Goal: Task Accomplishment & Management: Manage account settings

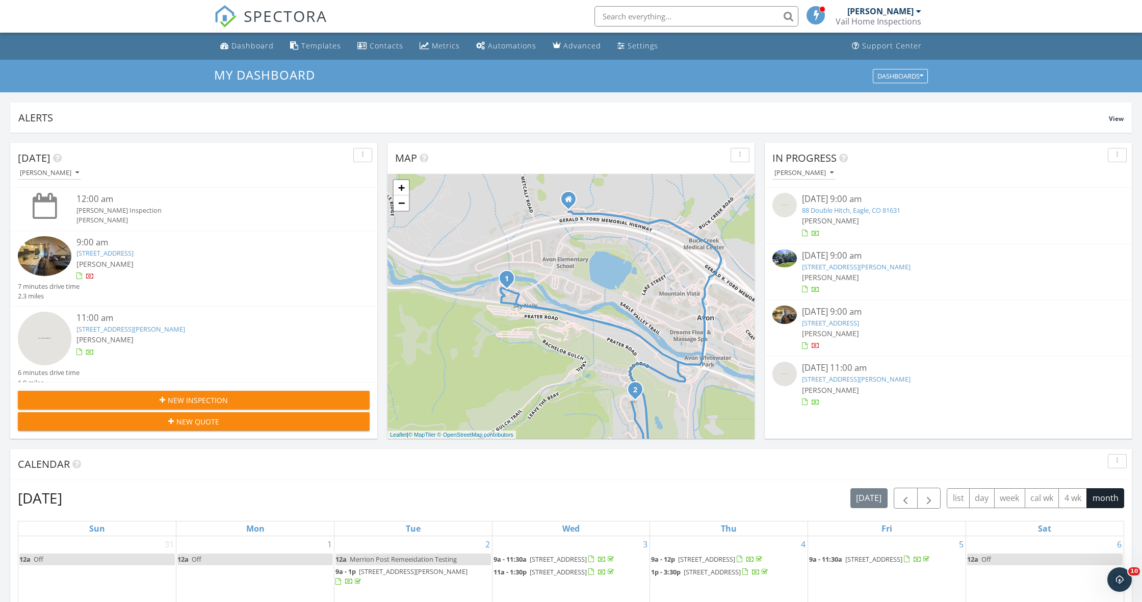
click at [842, 265] on link "4 Ambleside Pl, Edwards, CO 81632" at bounding box center [856, 266] width 109 height 9
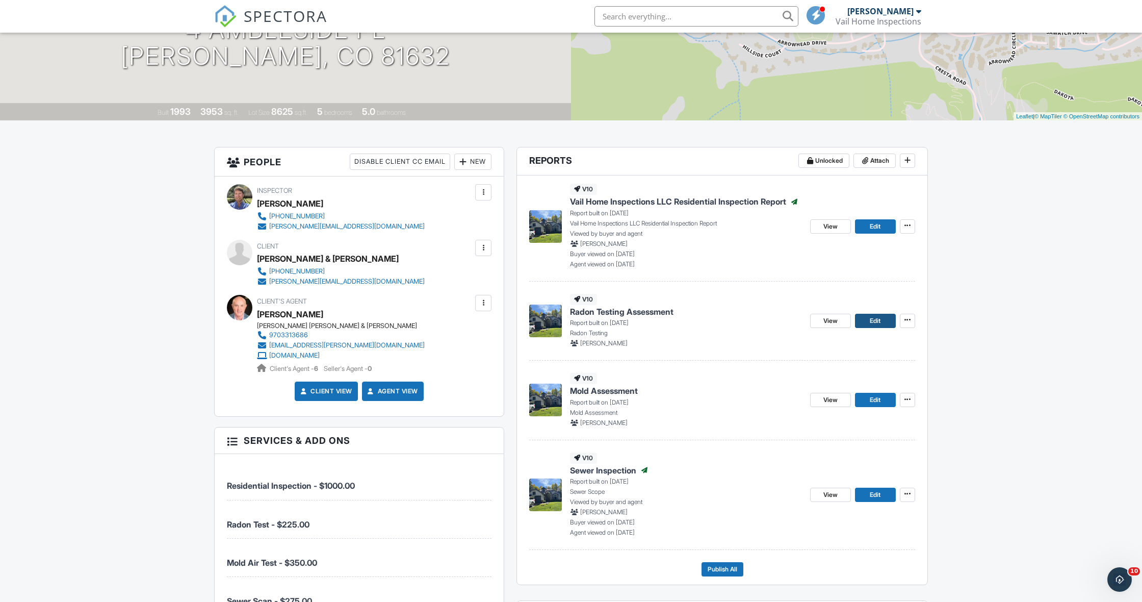
click at [872, 320] on span "Edit" at bounding box center [875, 321] width 11 height 10
click at [832, 322] on span "View" at bounding box center [831, 320] width 14 height 10
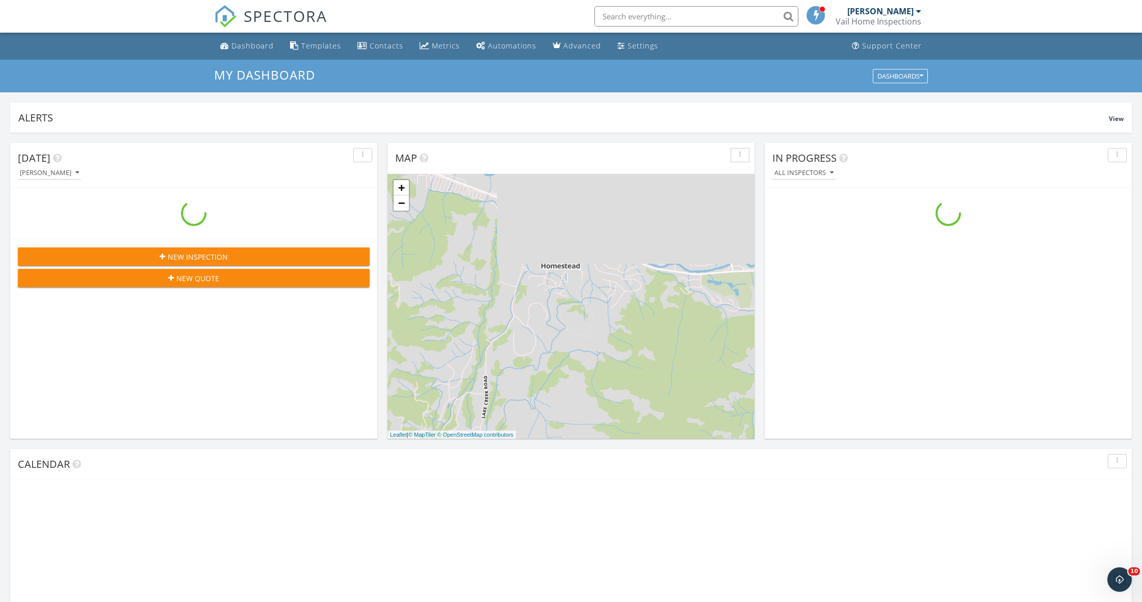
scroll to position [929, 1143]
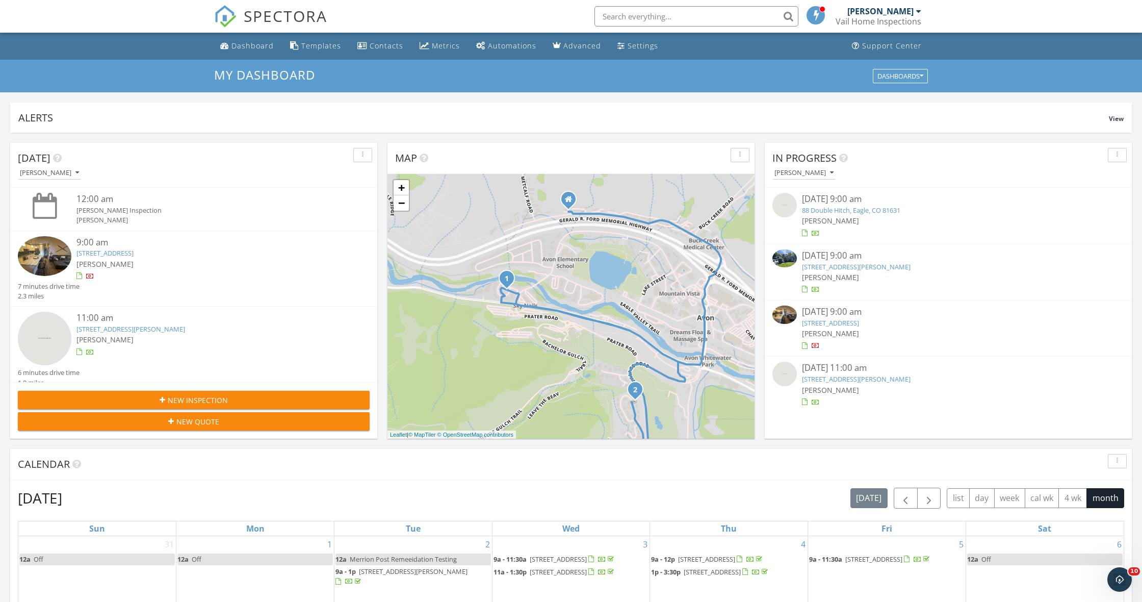
click at [844, 211] on link "88 Double Hitch, Eagle, CO 81631" at bounding box center [851, 210] width 98 height 9
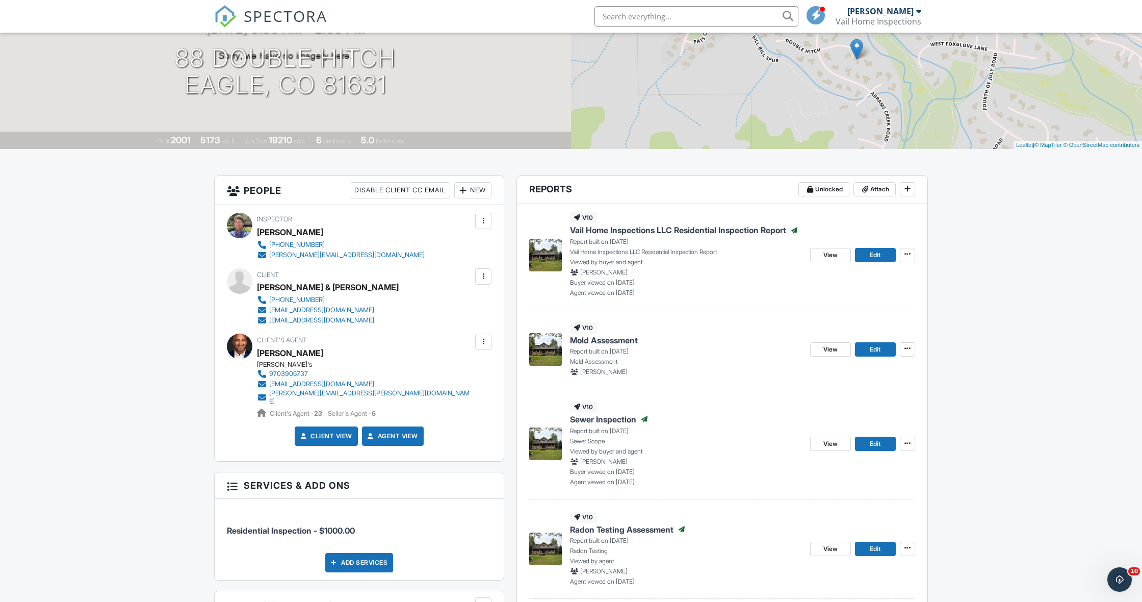
scroll to position [207, 0]
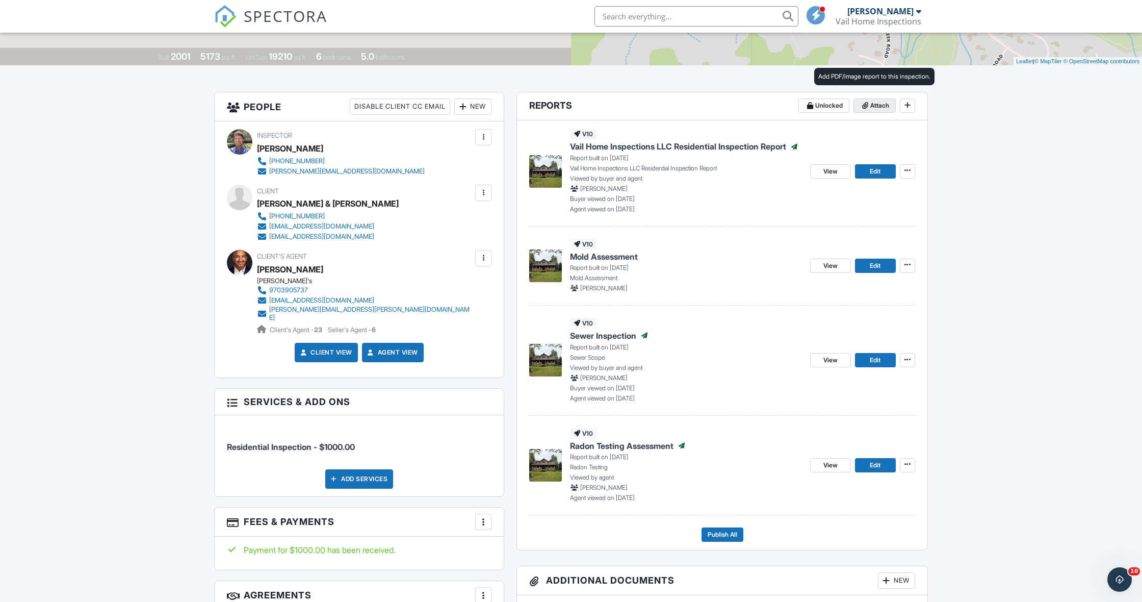
click at [879, 106] on span "Attach" at bounding box center [880, 105] width 19 height 10
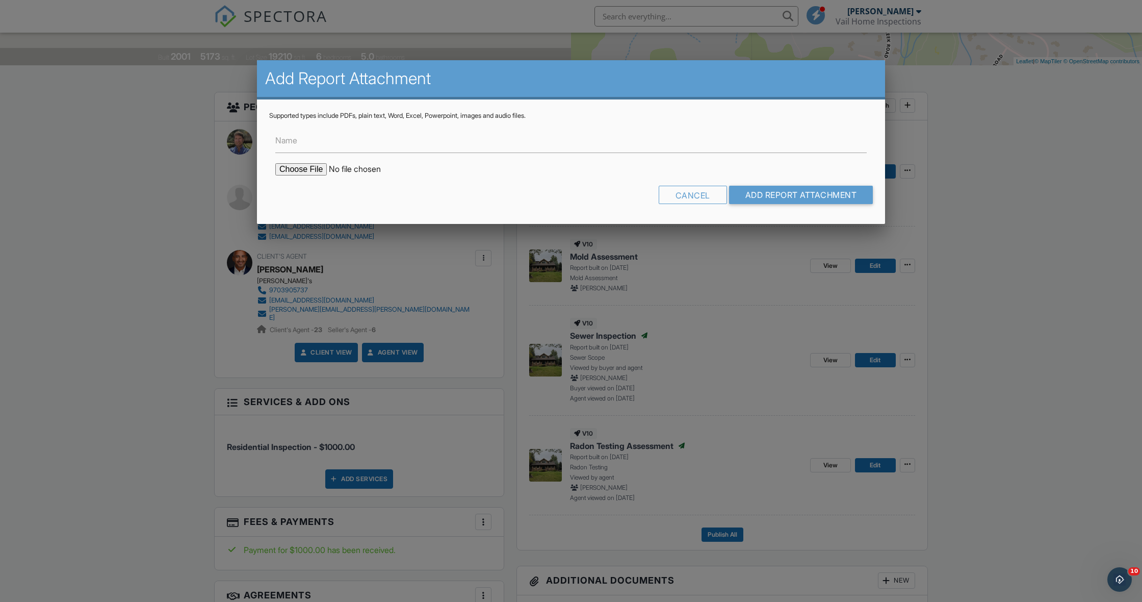
click at [310, 168] on input "file" at bounding box center [361, 169] width 173 height 12
type input "C:\fakepath\88 Double Hitch Fungal Report.pdf"
click at [808, 195] on input "Add Report Attachment" at bounding box center [801, 195] width 144 height 18
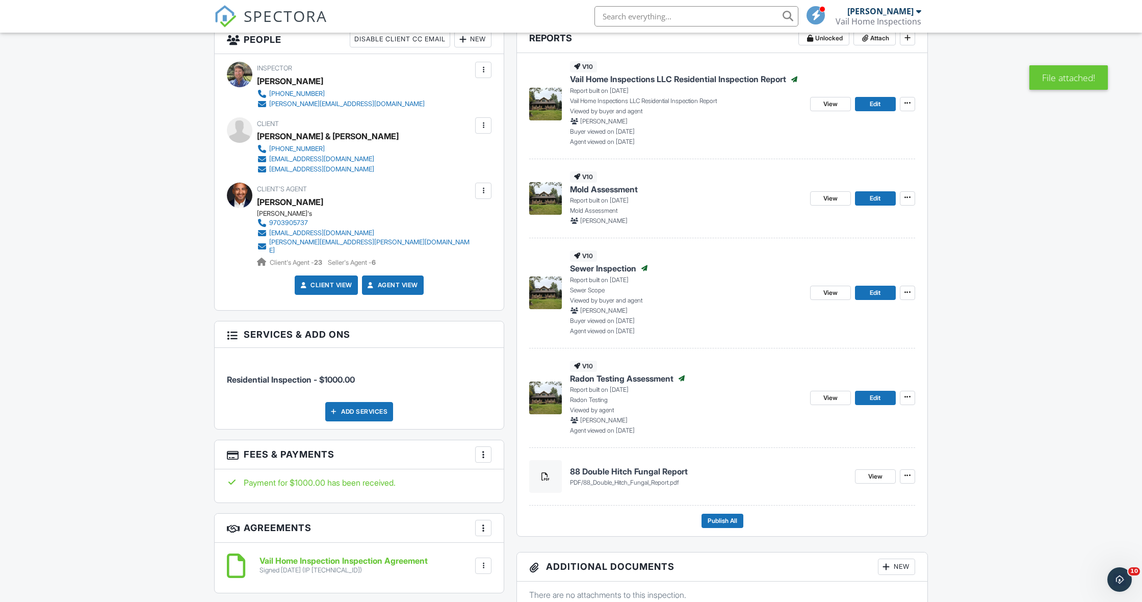
scroll to position [277, 0]
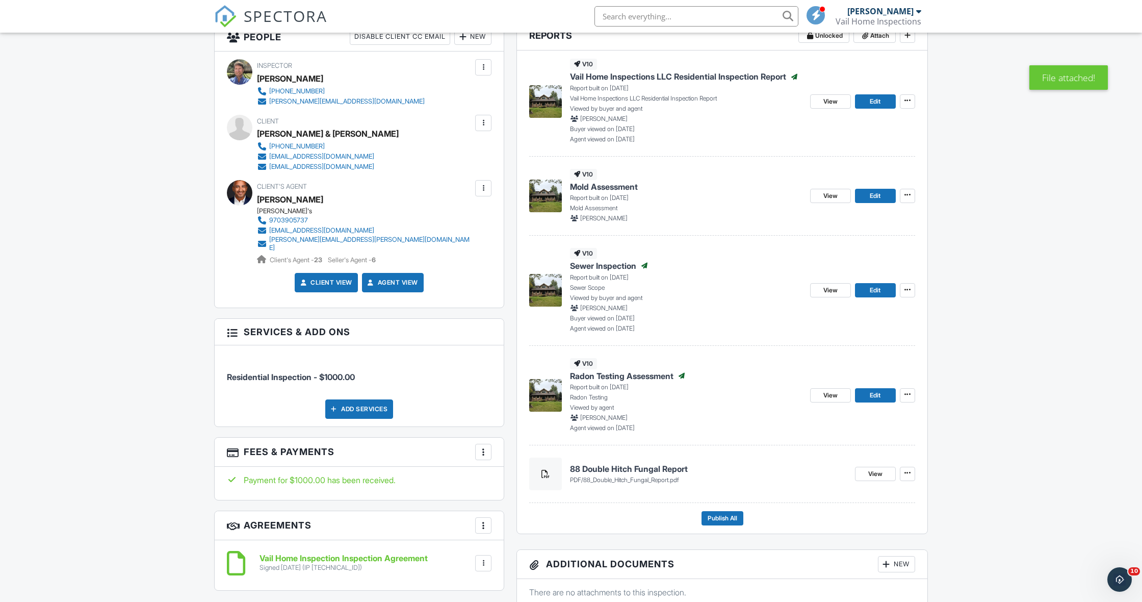
click at [647, 469] on h4 "88 Double Hitch Fungal Report" at bounding box center [708, 468] width 277 height 11
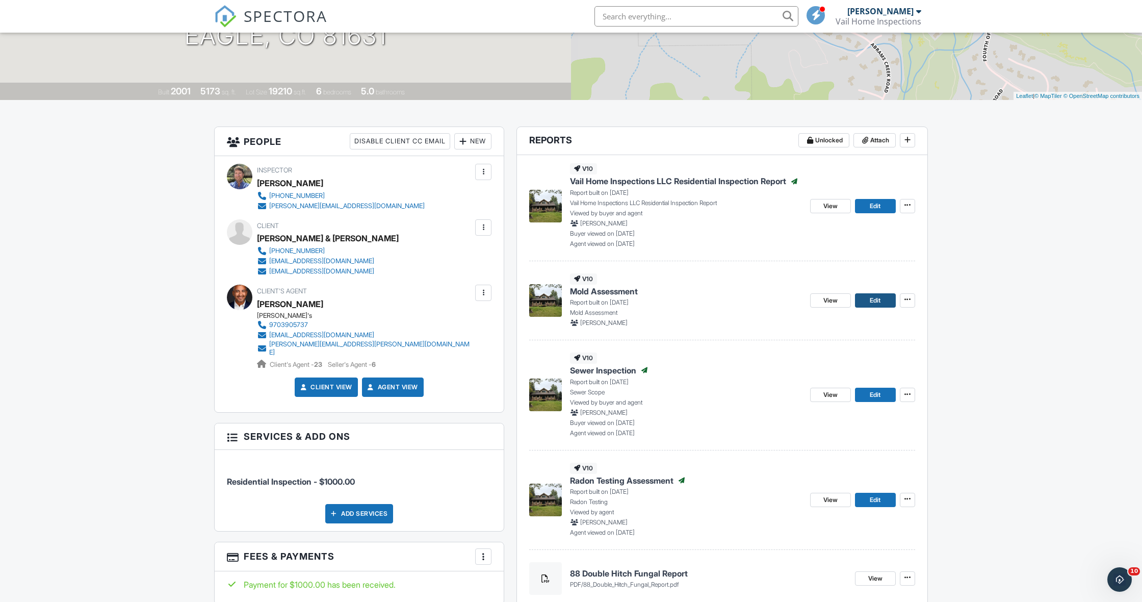
click at [876, 301] on span "Edit" at bounding box center [875, 300] width 11 height 10
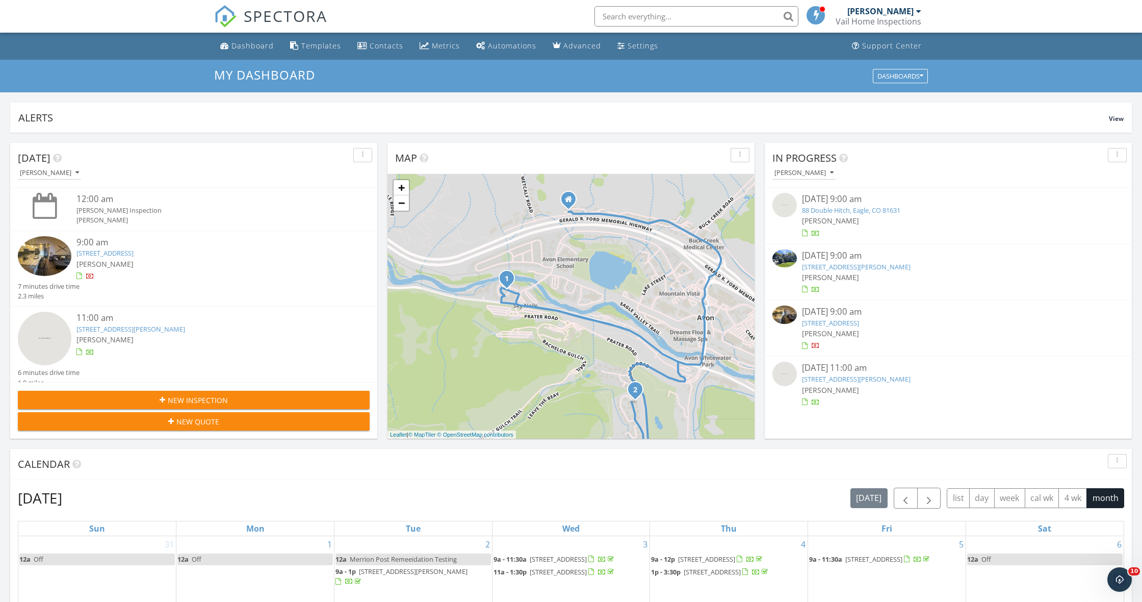
click at [842, 206] on link "88 Double Hitch, Eagle, CO 81631" at bounding box center [851, 210] width 98 height 9
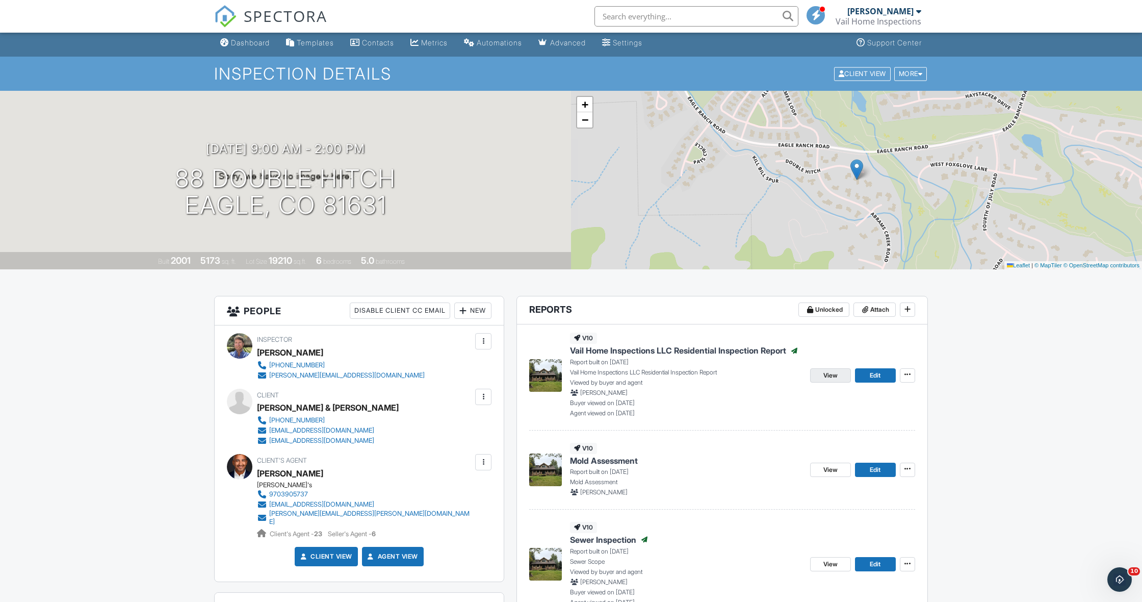
click at [824, 374] on span "View" at bounding box center [831, 375] width 14 height 10
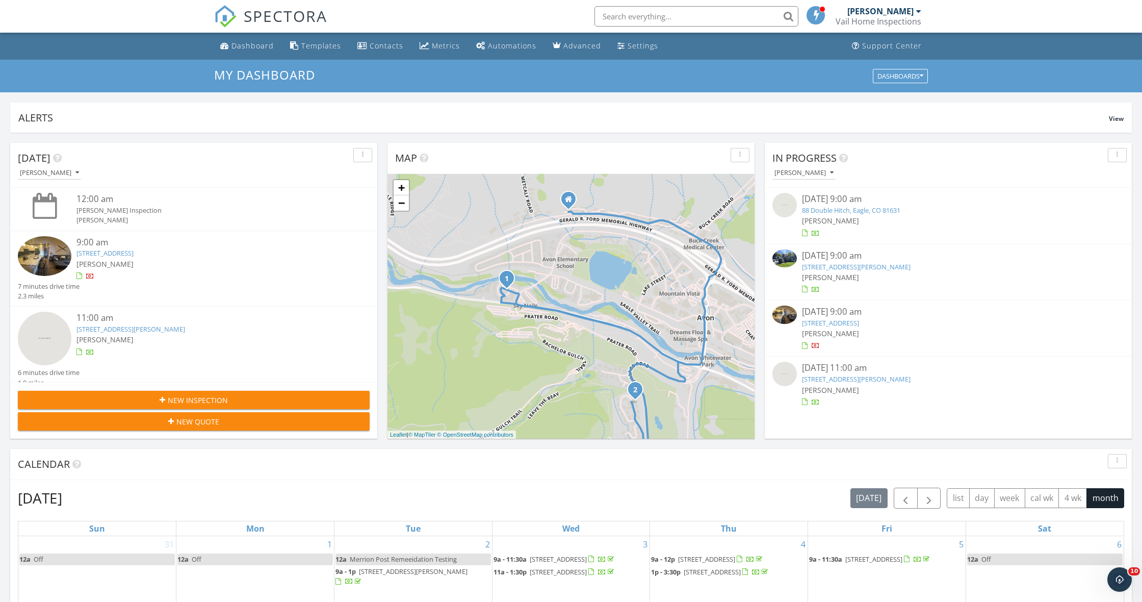
click at [733, 19] on input "text" at bounding box center [697, 16] width 204 height 20
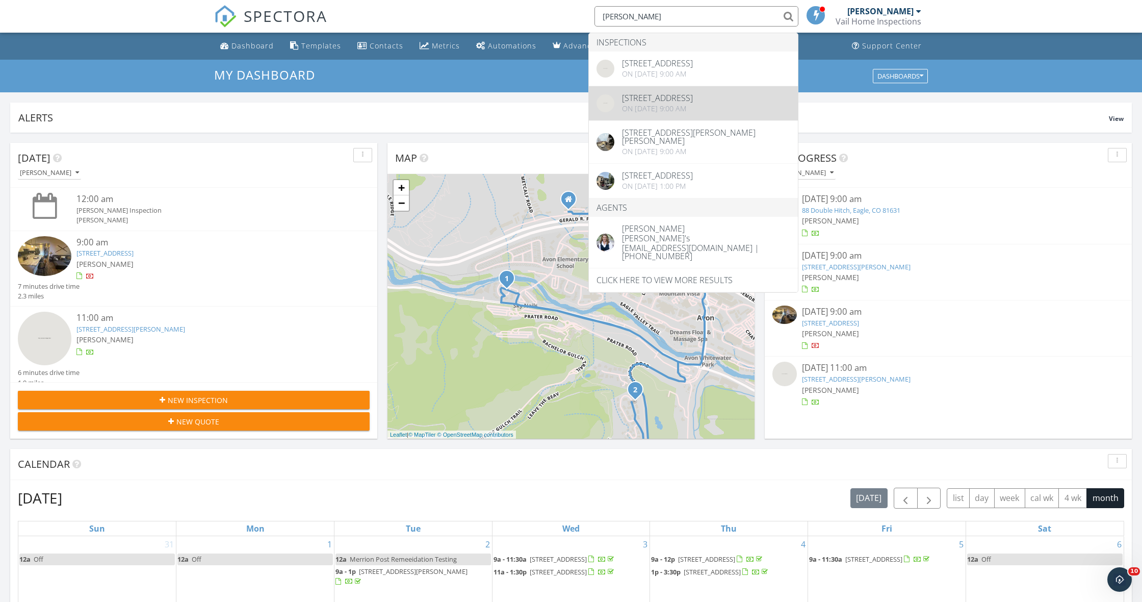
type input "yvon"
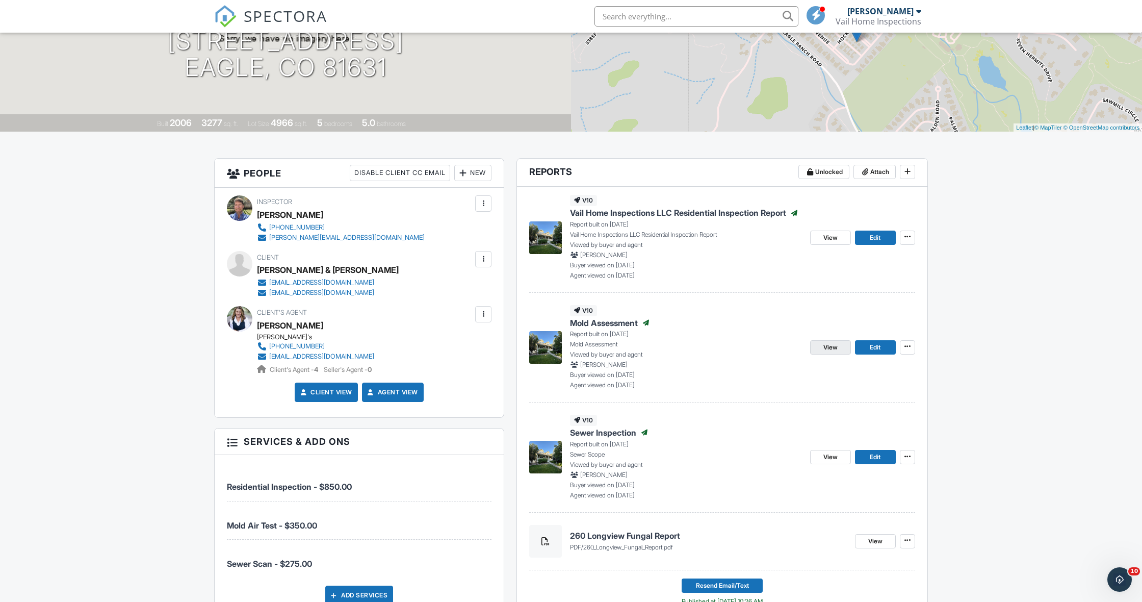
click at [828, 349] on span "View" at bounding box center [831, 347] width 14 height 10
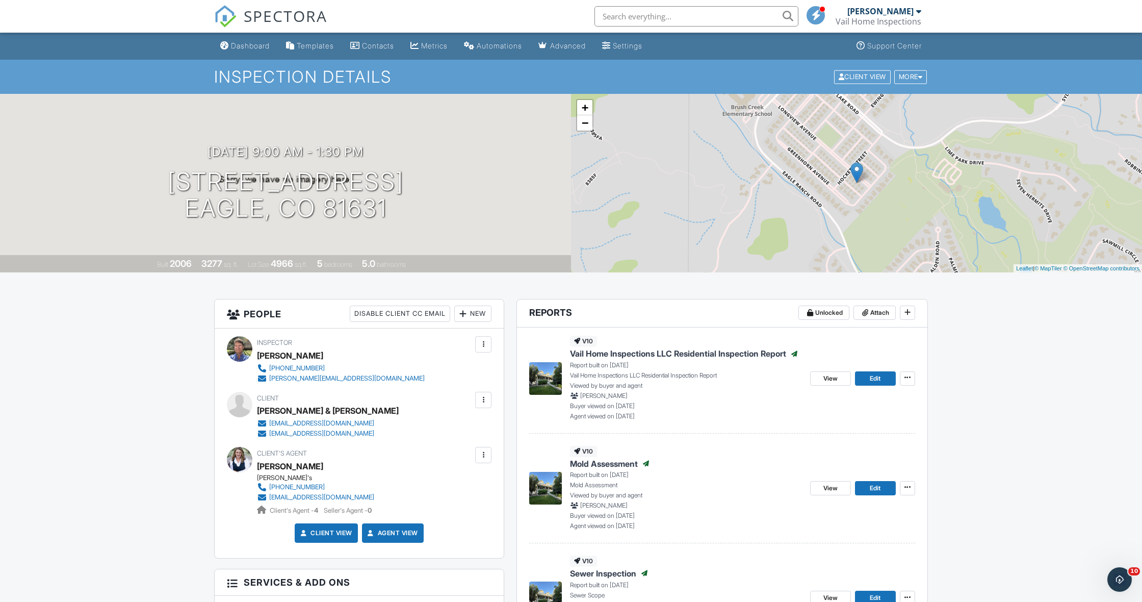
click at [685, 13] on input "text" at bounding box center [697, 16] width 204 height 20
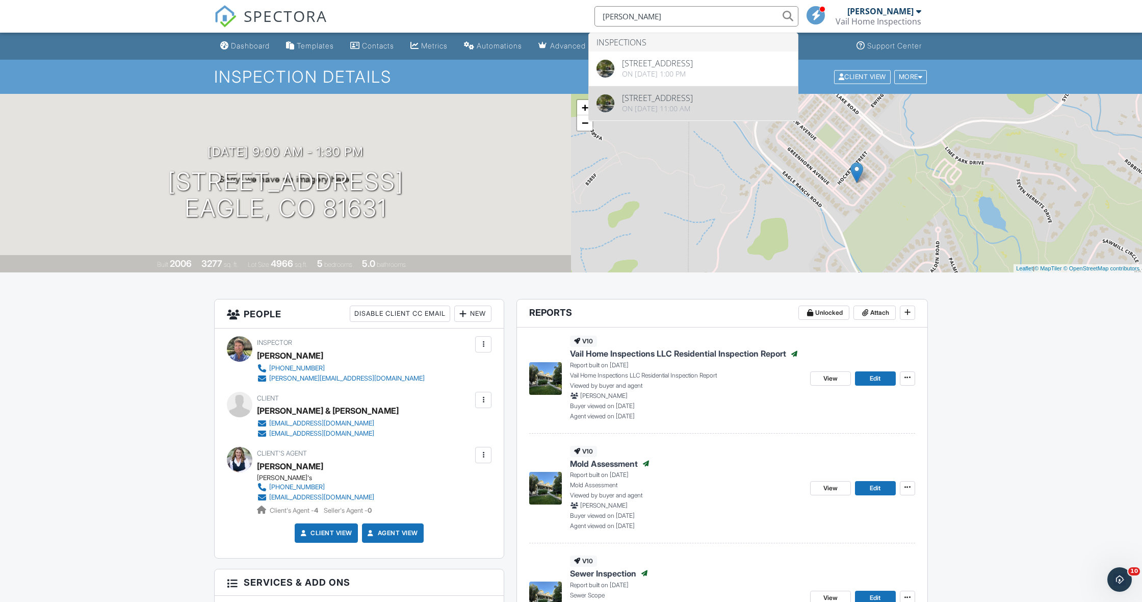
type input "Steve Wood"
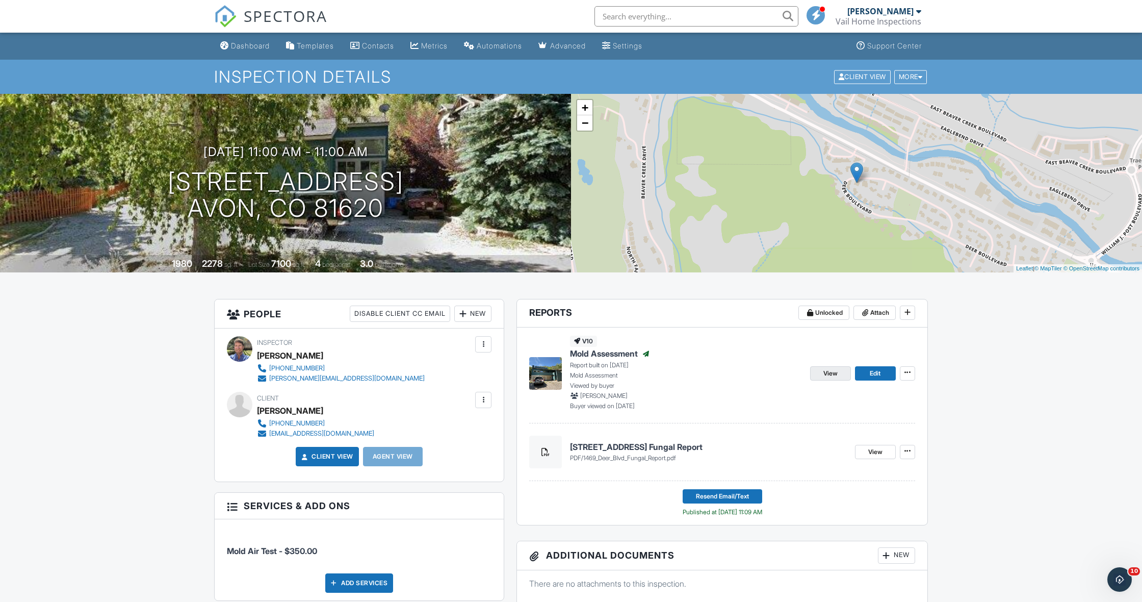
click at [835, 377] on span "View" at bounding box center [831, 373] width 14 height 10
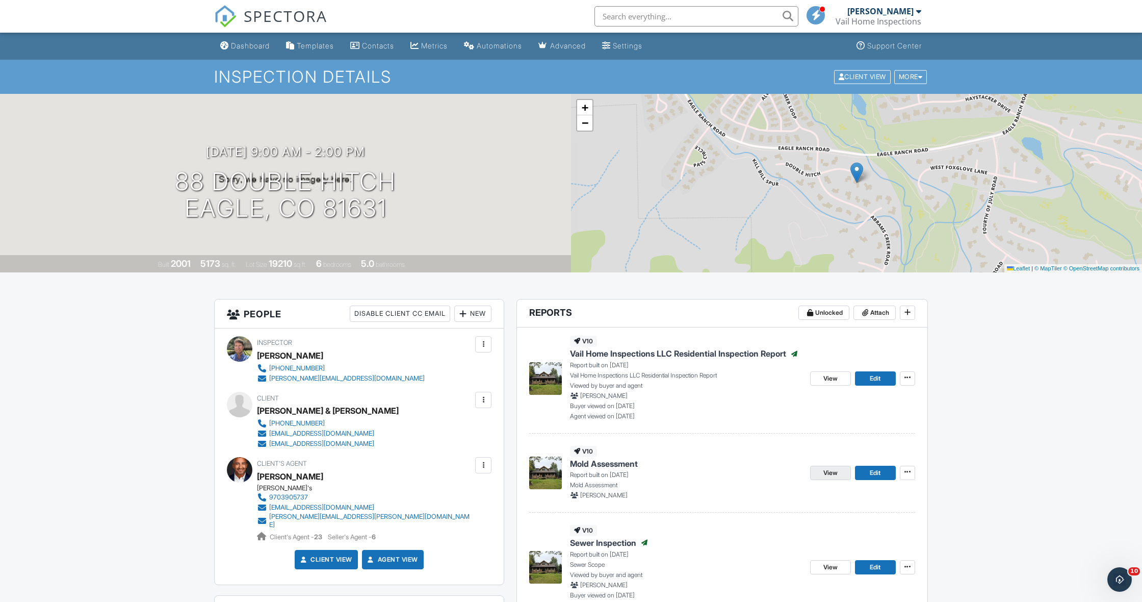
click at [824, 470] on span "View" at bounding box center [831, 473] width 14 height 10
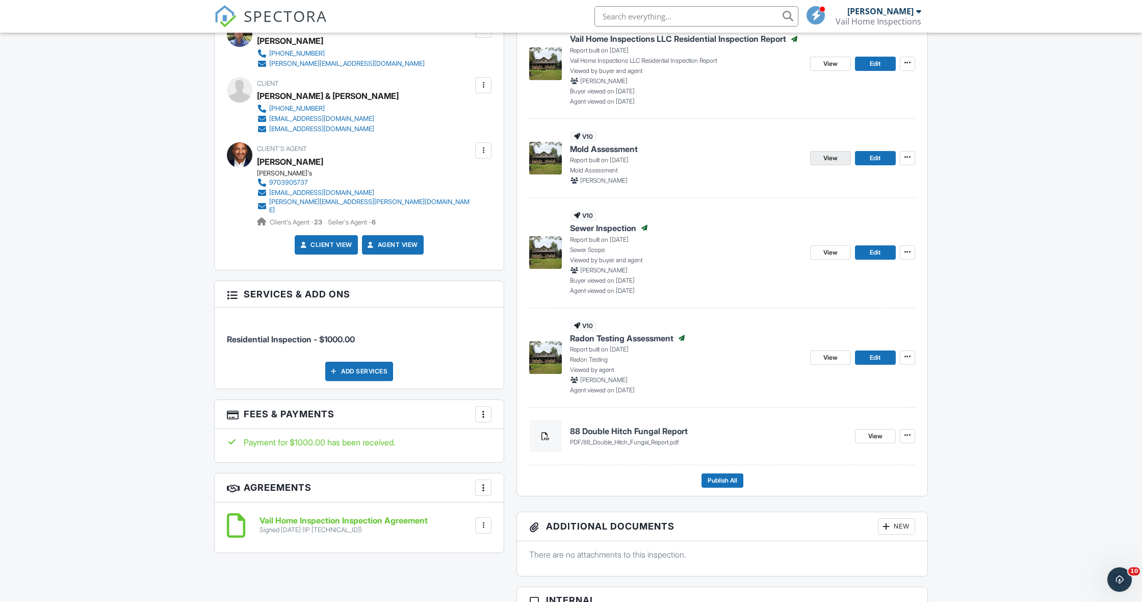
click at [835, 156] on span "View" at bounding box center [831, 158] width 14 height 10
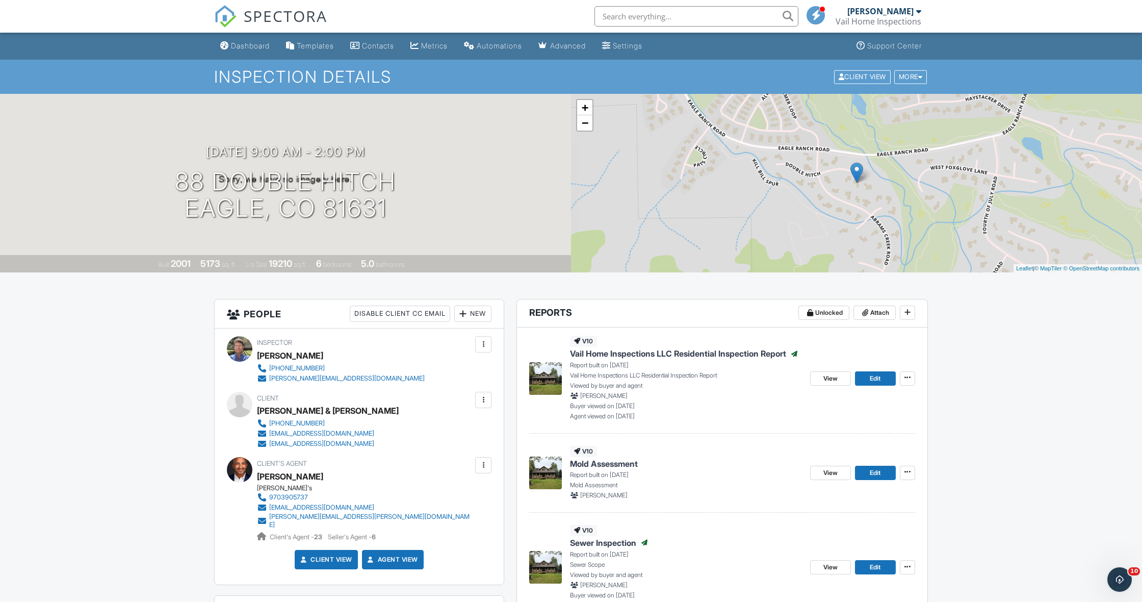
click at [837, 473] on span "View" at bounding box center [831, 473] width 14 height 10
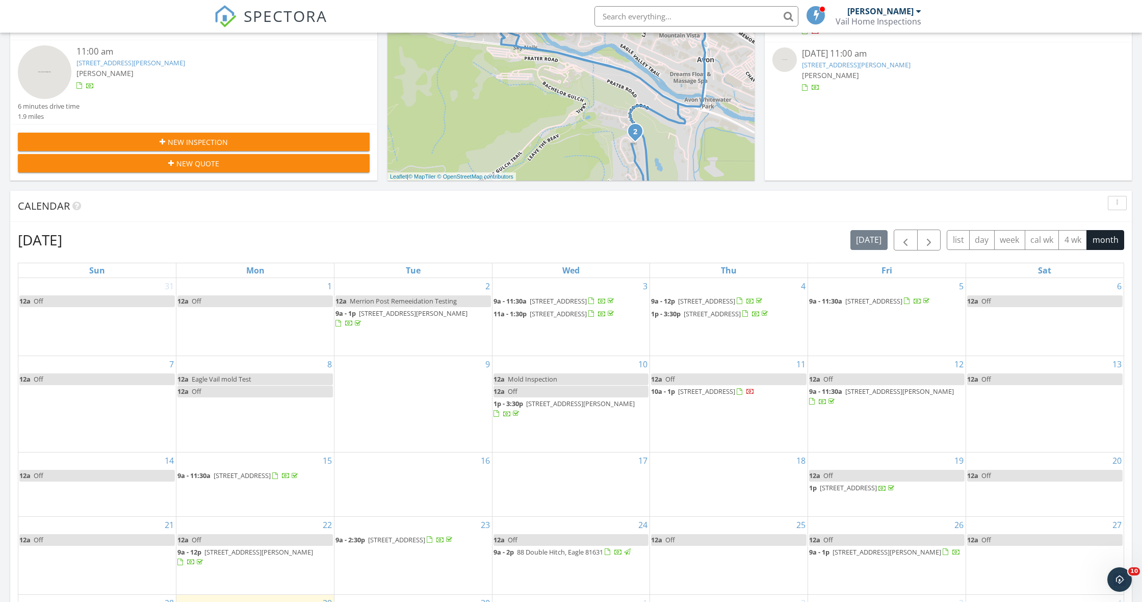
scroll to position [397, 0]
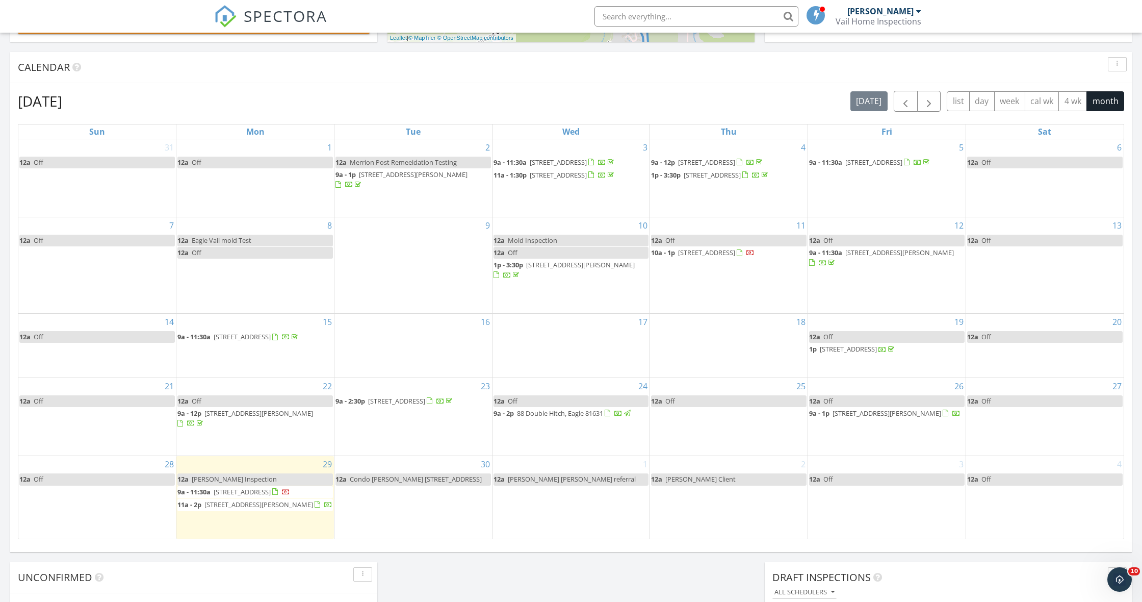
click at [548, 409] on span "88 Double Hitch, Eagle 81631" at bounding box center [560, 413] width 86 height 9
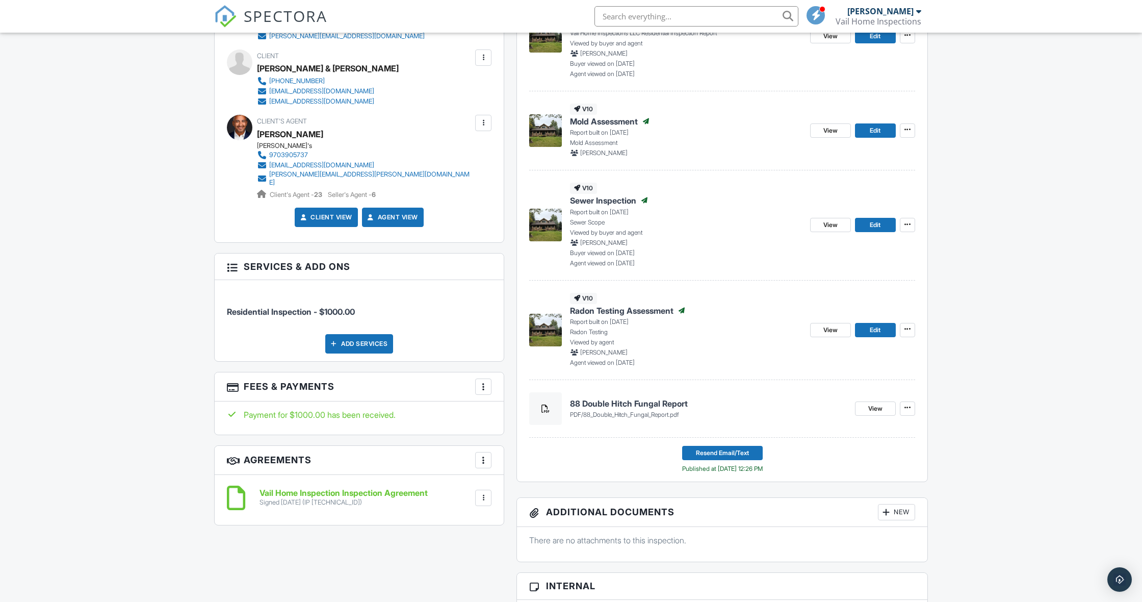
click at [365, 334] on div "Add Services" at bounding box center [359, 343] width 68 height 19
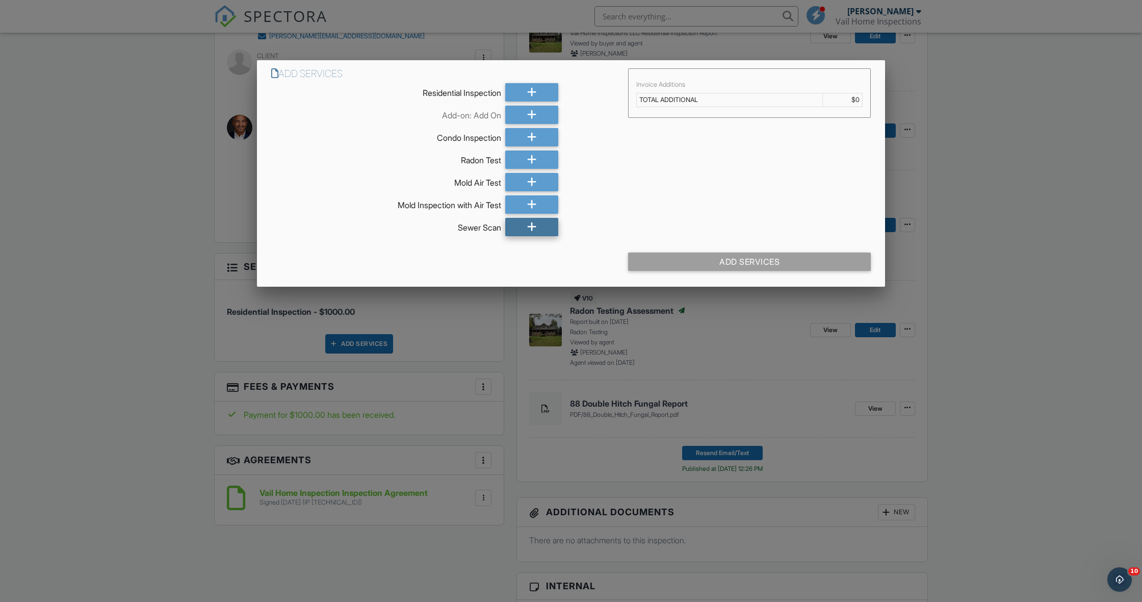
click at [538, 223] on div at bounding box center [532, 227] width 54 height 18
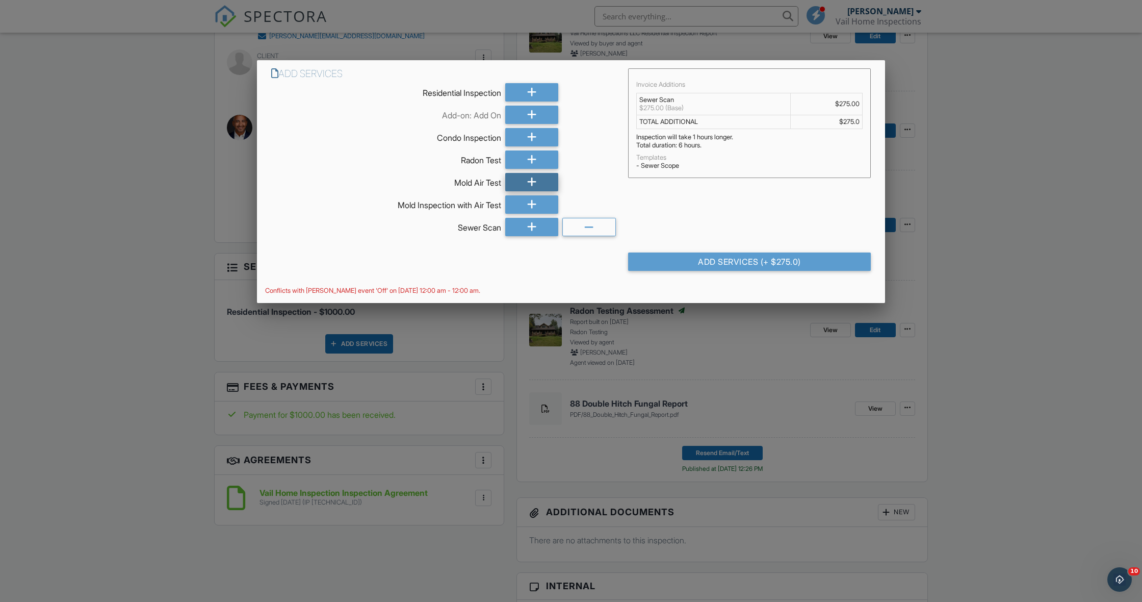
click at [534, 180] on icon at bounding box center [532, 182] width 10 height 18
click at [537, 158] on div at bounding box center [532, 159] width 54 height 18
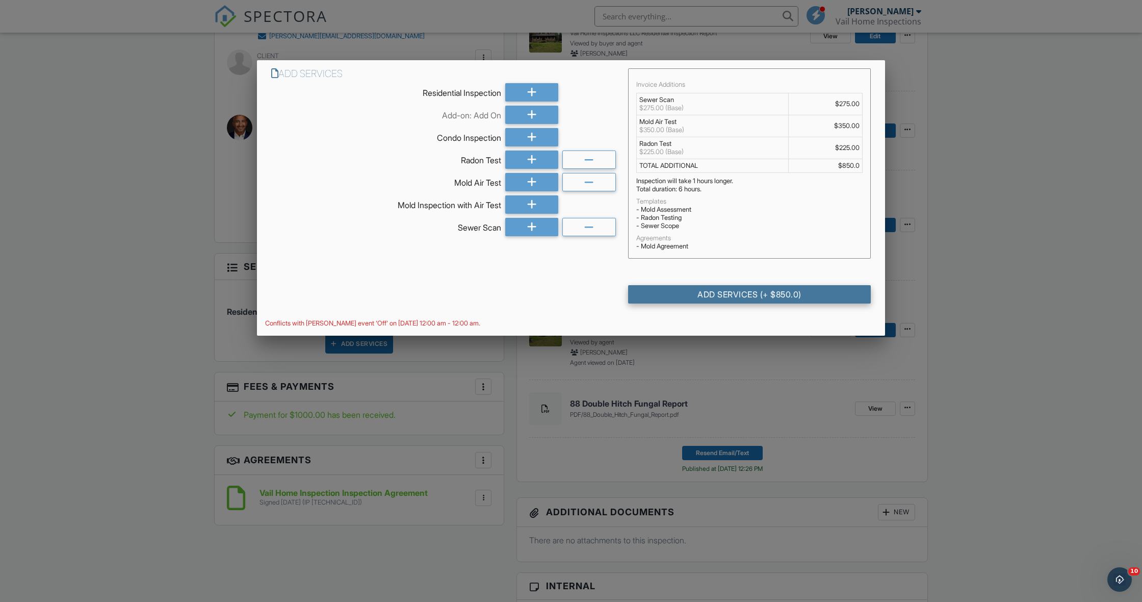
click at [736, 294] on div "Add Services (+ $850.0)" at bounding box center [749, 294] width 243 height 18
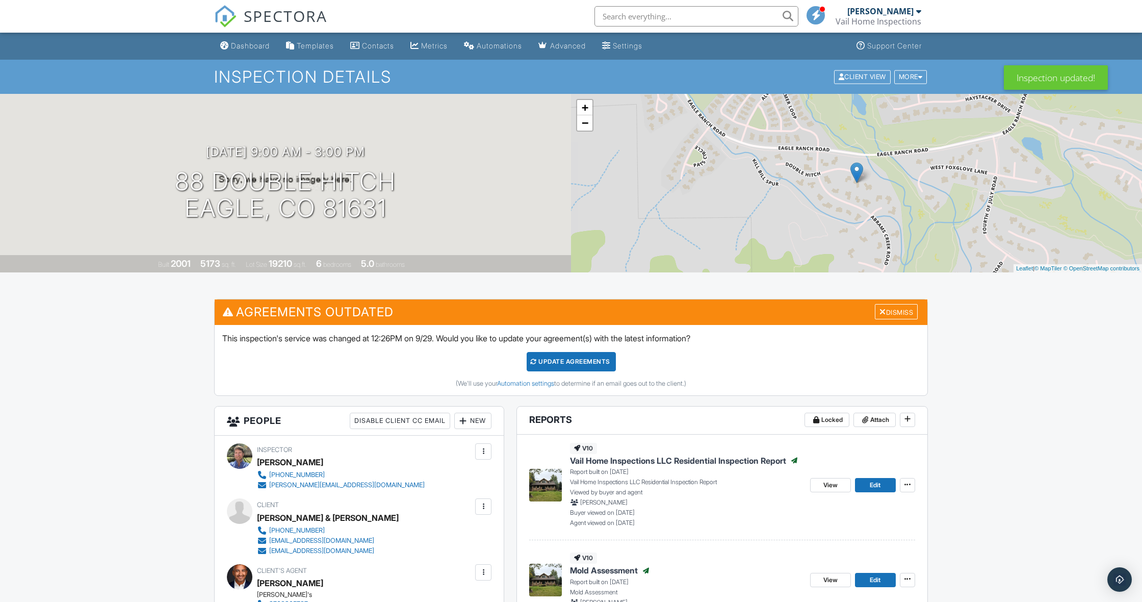
click at [580, 361] on div "Update Agreements" at bounding box center [571, 361] width 89 height 19
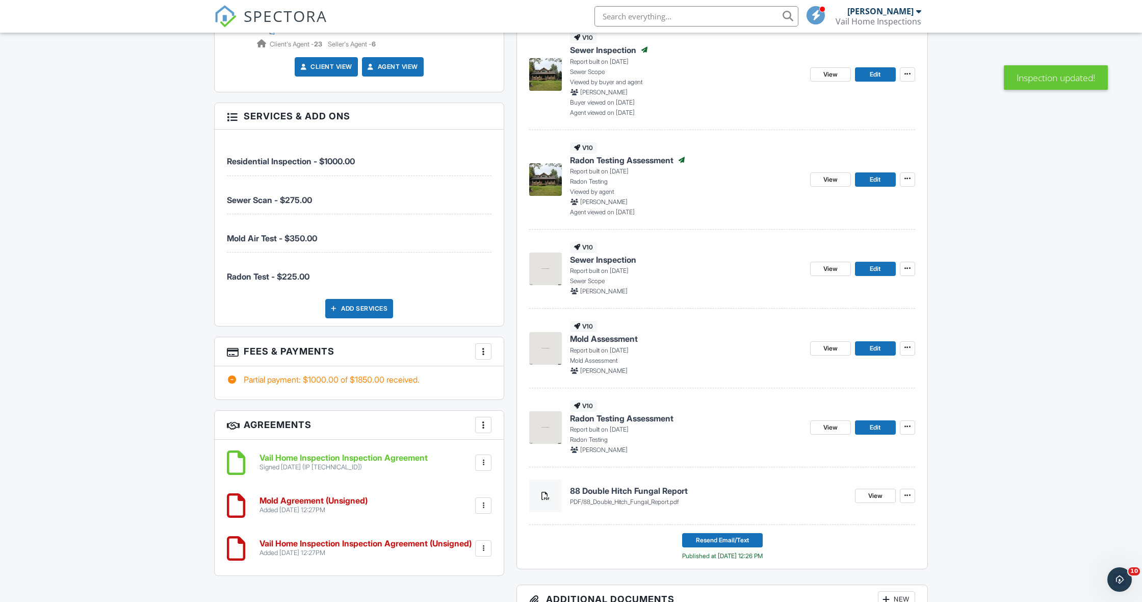
scroll to position [513, 0]
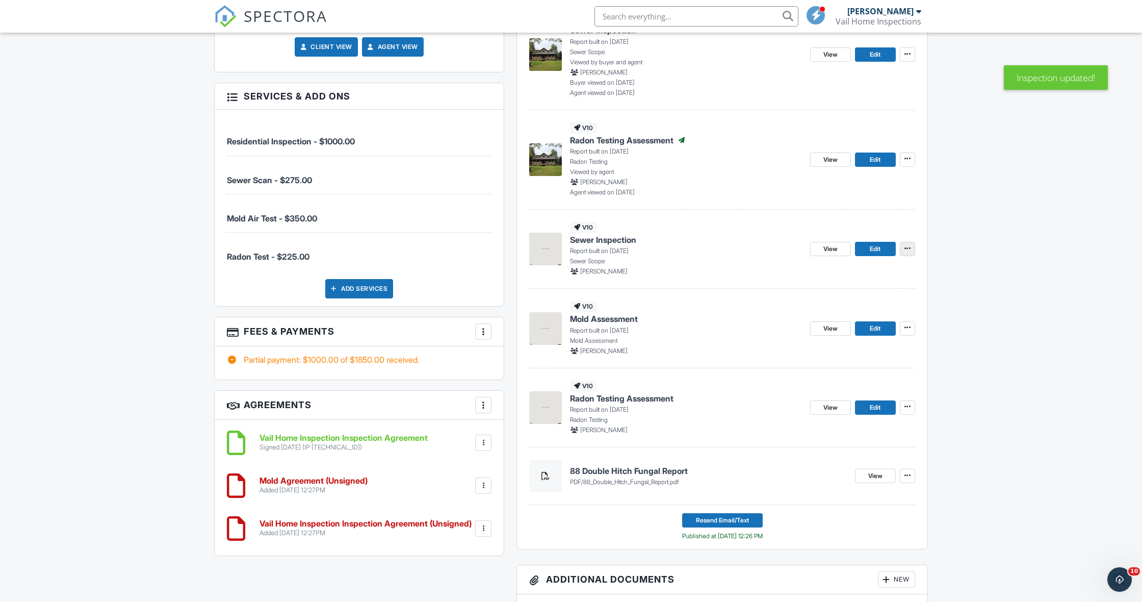
click at [909, 247] on icon at bounding box center [908, 248] width 6 height 7
click at [627, 251] on p "Report built on 09/29/2025" at bounding box center [686, 250] width 232 height 9
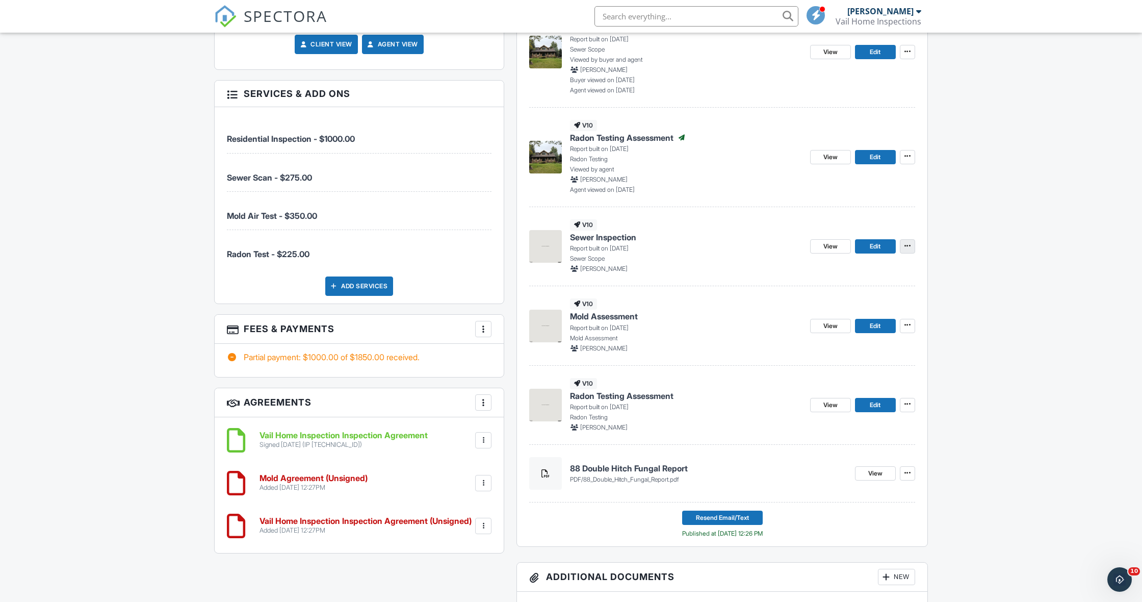
click at [908, 247] on icon at bounding box center [908, 245] width 6 height 7
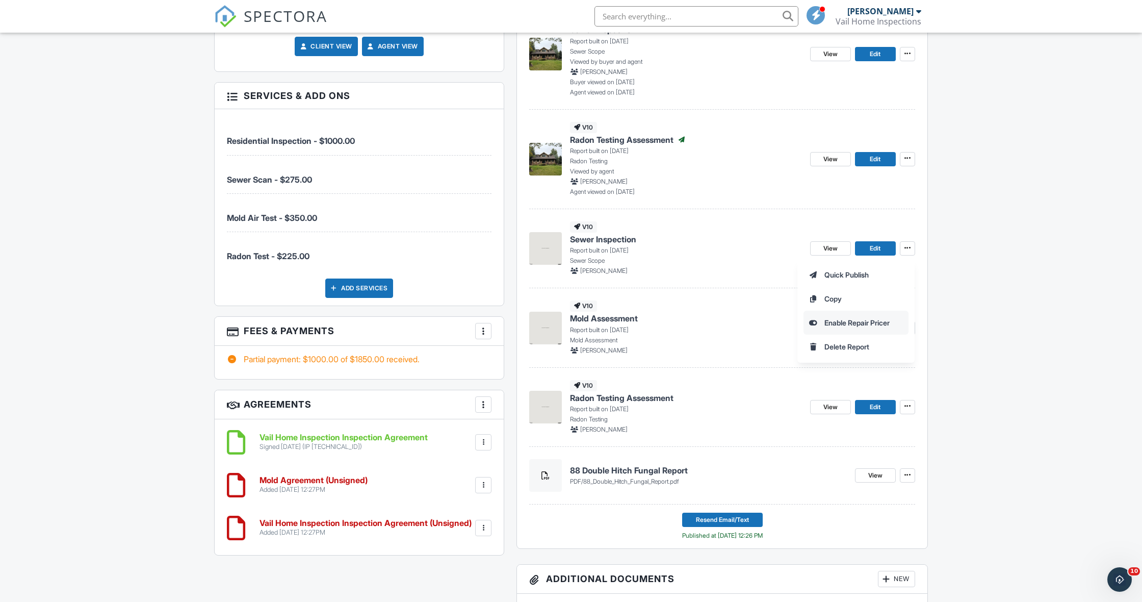
scroll to position [513, 0]
click at [715, 250] on p "Report built on 09/29/2025" at bounding box center [686, 250] width 232 height 9
click at [869, 246] on link "Edit" at bounding box center [875, 248] width 41 height 14
click at [909, 403] on icon at bounding box center [908, 405] width 6 height 7
click at [848, 507] on span "Delete Report" at bounding box center [847, 504] width 45 height 11
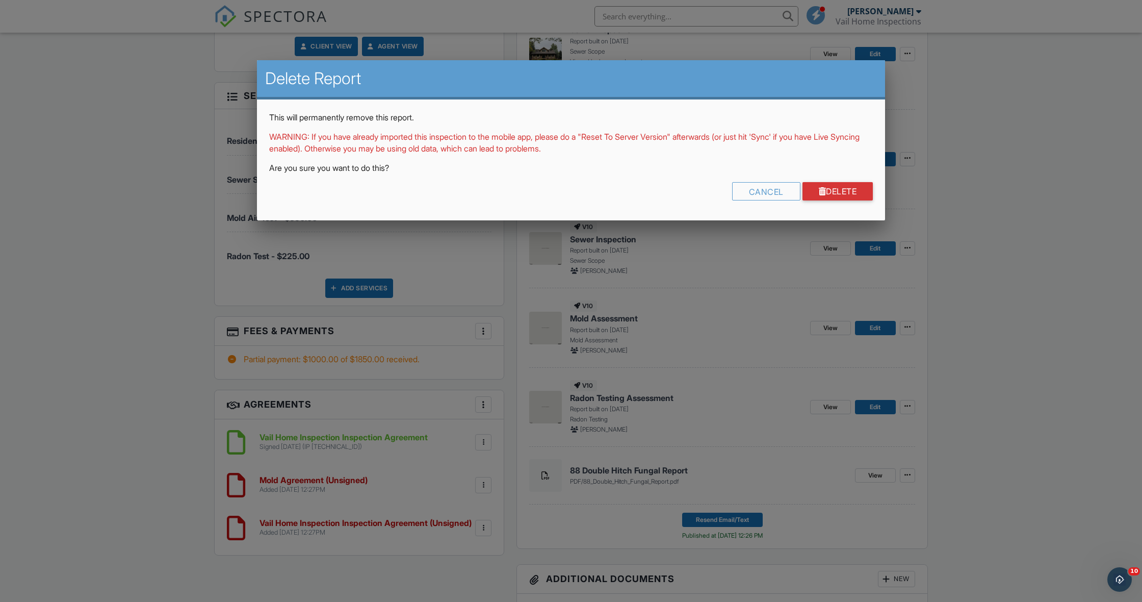
click at [829, 191] on link "Delete" at bounding box center [838, 191] width 71 height 18
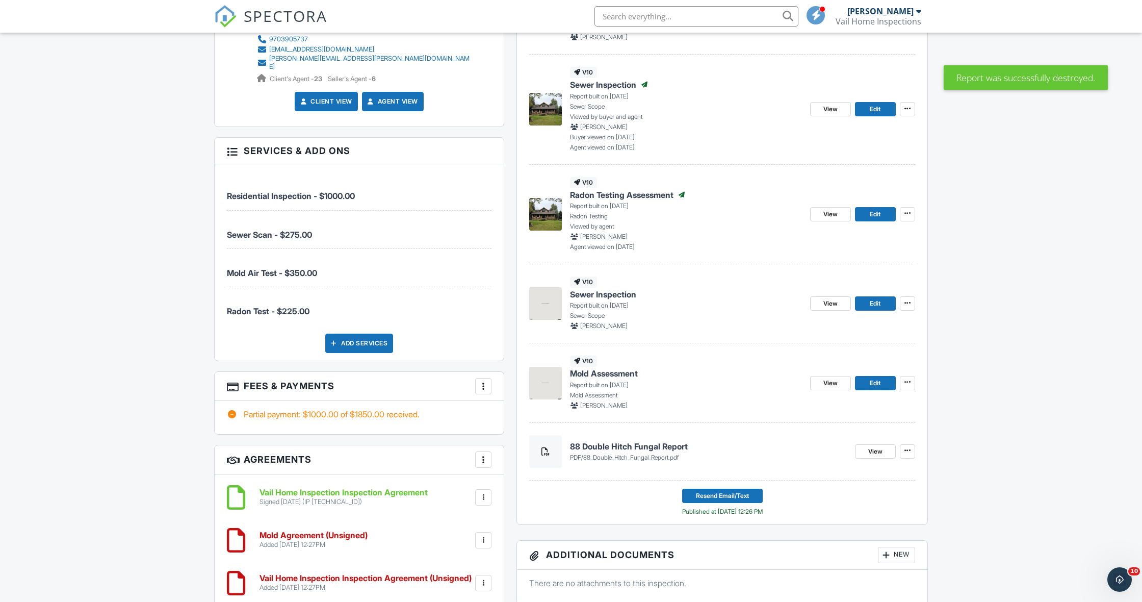
scroll to position [460, 0]
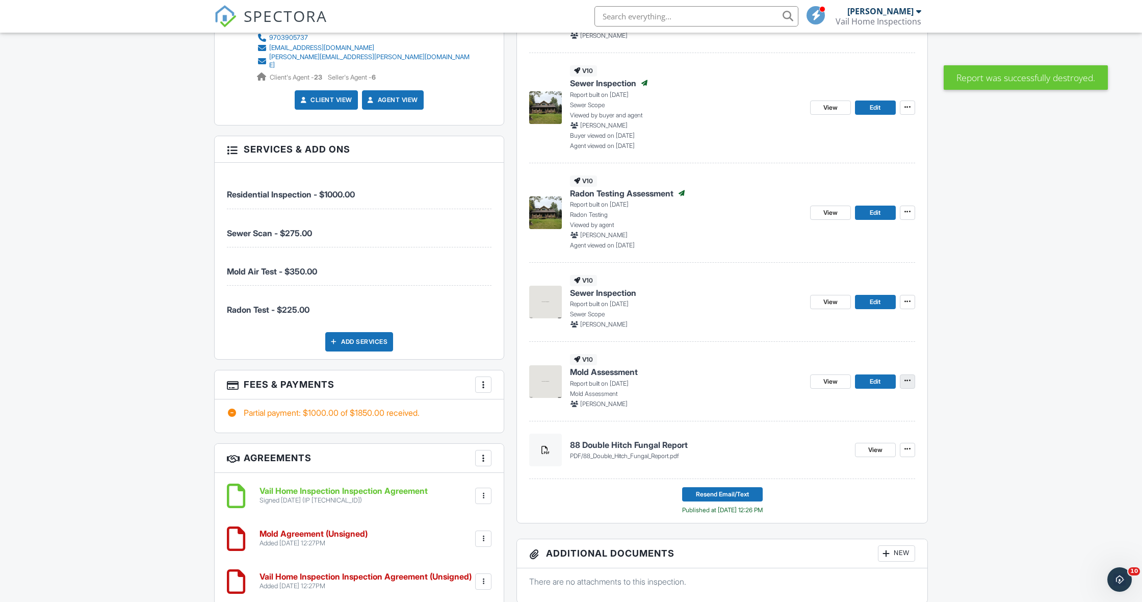
click at [908, 378] on icon at bounding box center [908, 380] width 6 height 7
click at [859, 481] on span "Delete Report" at bounding box center [847, 479] width 45 height 11
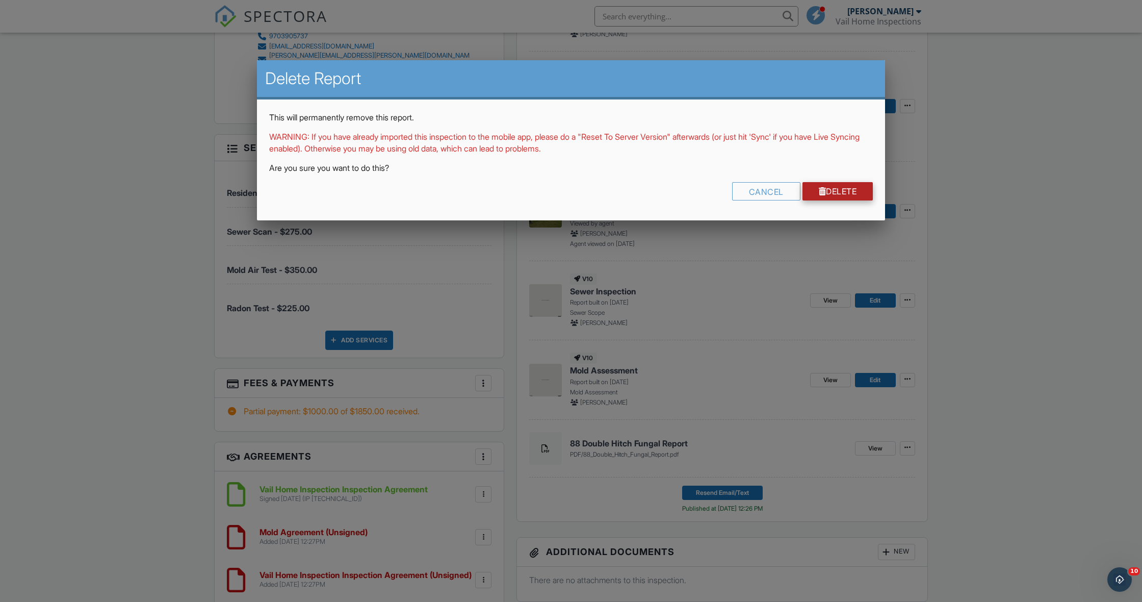
click at [847, 191] on link "Delete" at bounding box center [838, 191] width 71 height 18
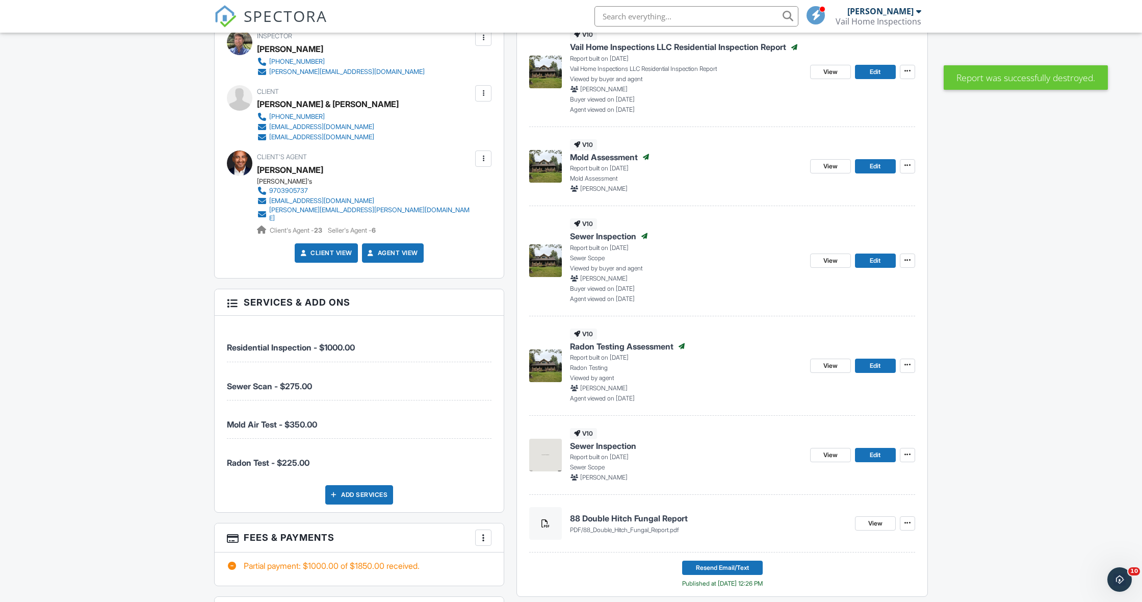
scroll to position [313, 0]
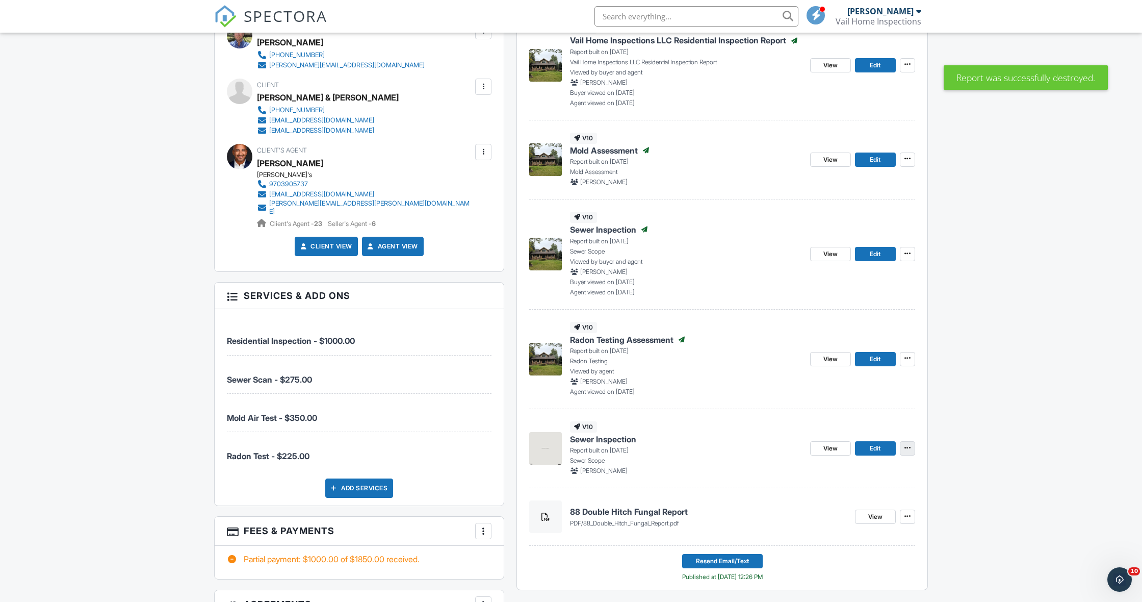
click at [907, 444] on icon at bounding box center [908, 447] width 6 height 7
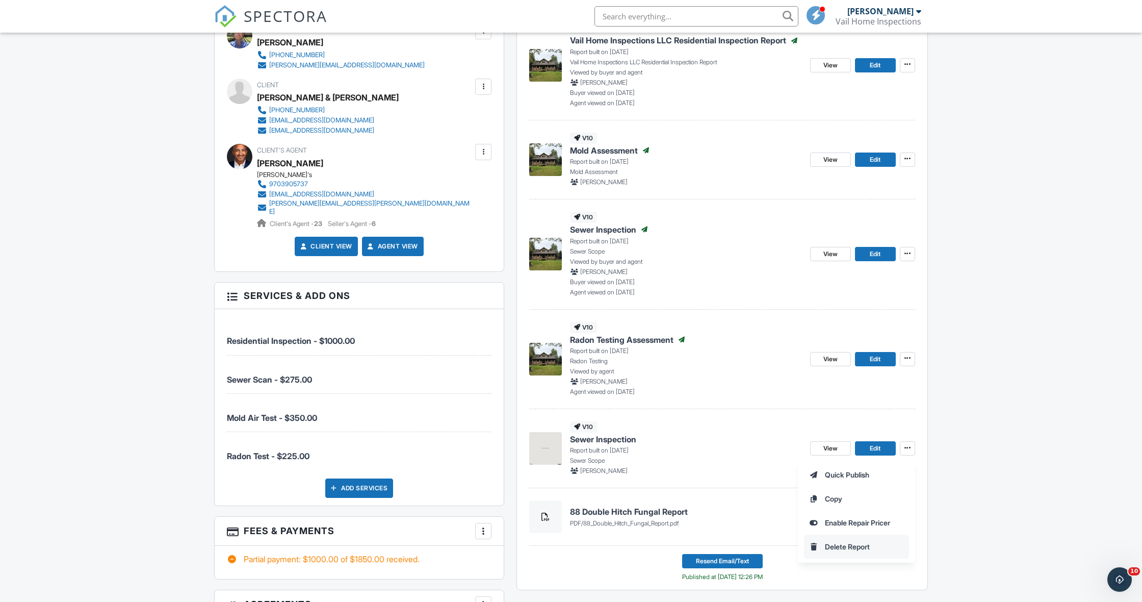
click at [868, 542] on span "Delete Report" at bounding box center [847, 546] width 45 height 11
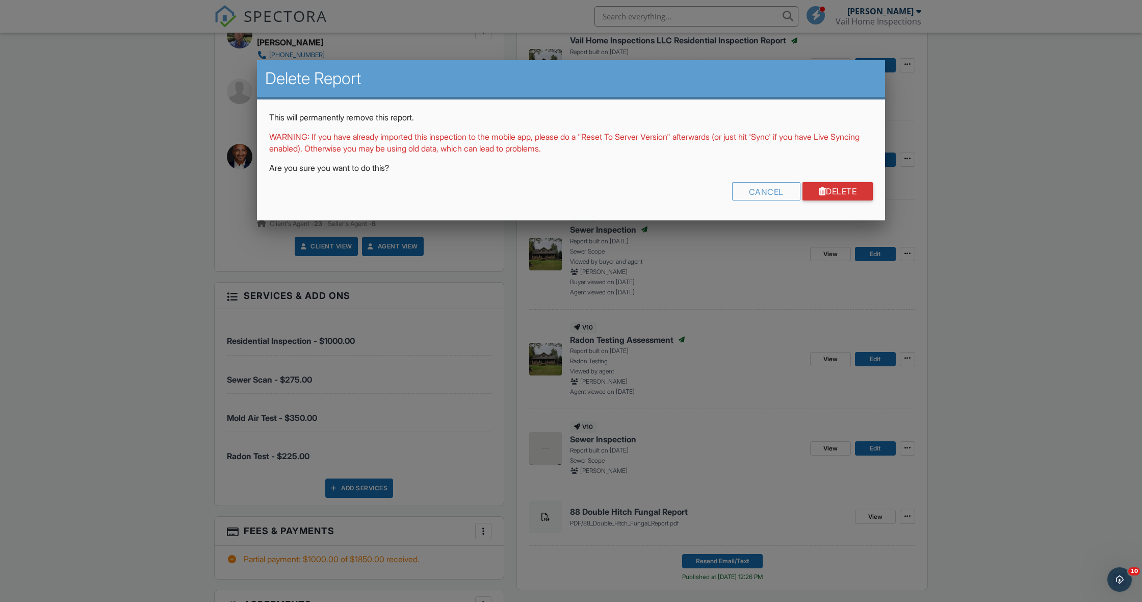
click at [859, 190] on link "Delete" at bounding box center [838, 191] width 71 height 18
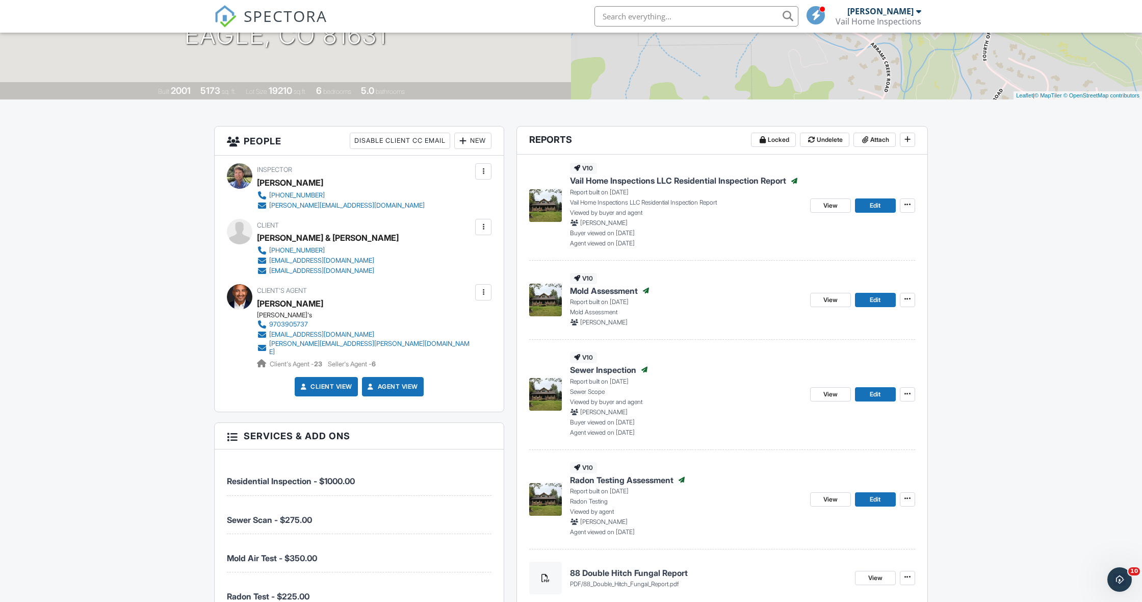
scroll to position [166, 0]
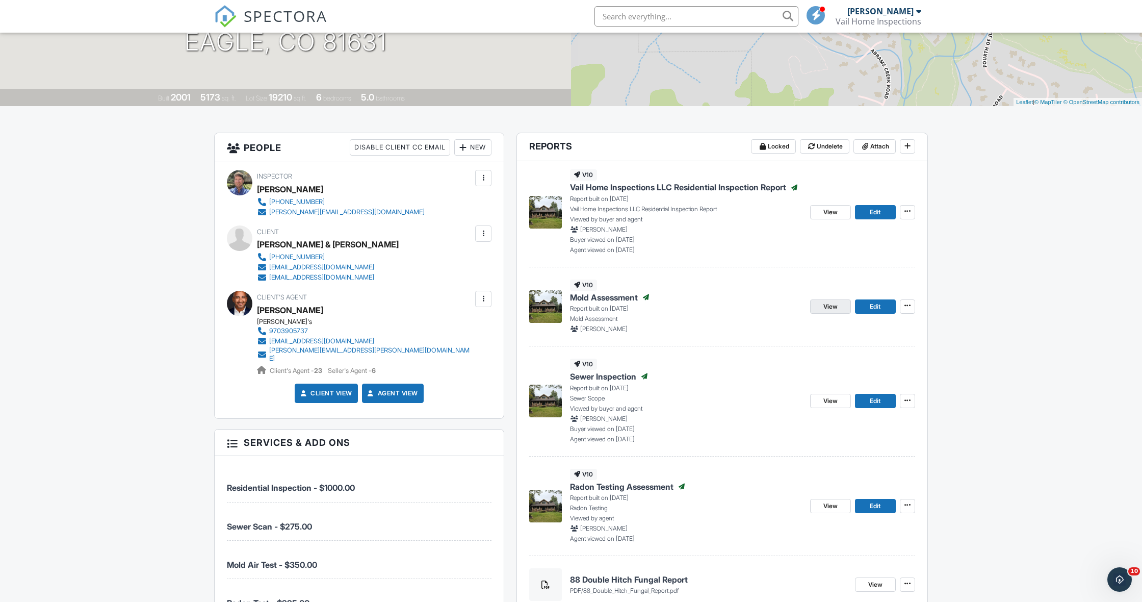
click at [828, 307] on span "View" at bounding box center [831, 306] width 14 height 10
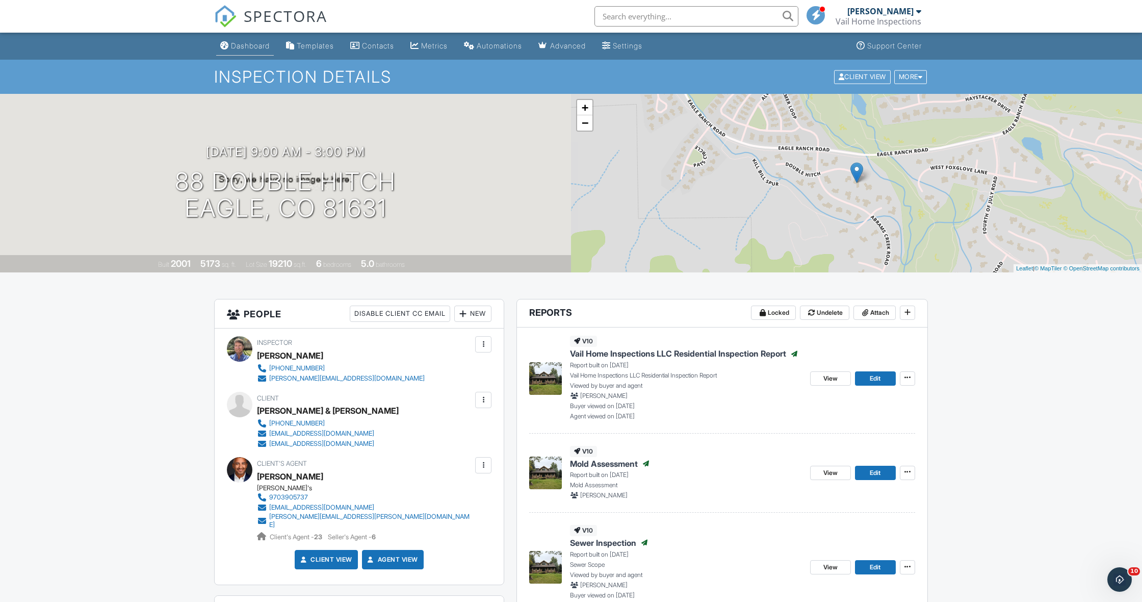
scroll to position [0, 0]
click at [251, 46] on div "Dashboard" at bounding box center [250, 45] width 39 height 9
